Goal: Task Accomplishment & Management: Manage account settings

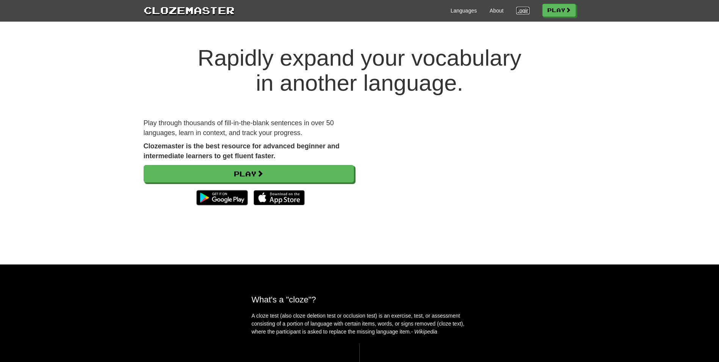
click at [525, 10] on link "Login" at bounding box center [523, 11] width 13 height 8
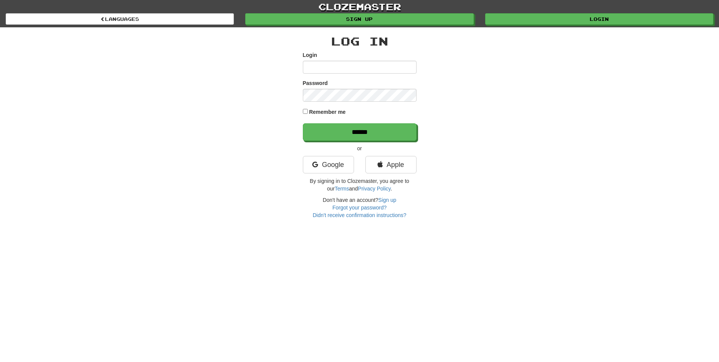
click at [371, 69] on input "Login" at bounding box center [360, 67] width 114 height 13
type input "**********"
click at [303, 123] on input "******" at bounding box center [360, 131] width 114 height 17
